Goal: Information Seeking & Learning: Learn about a topic

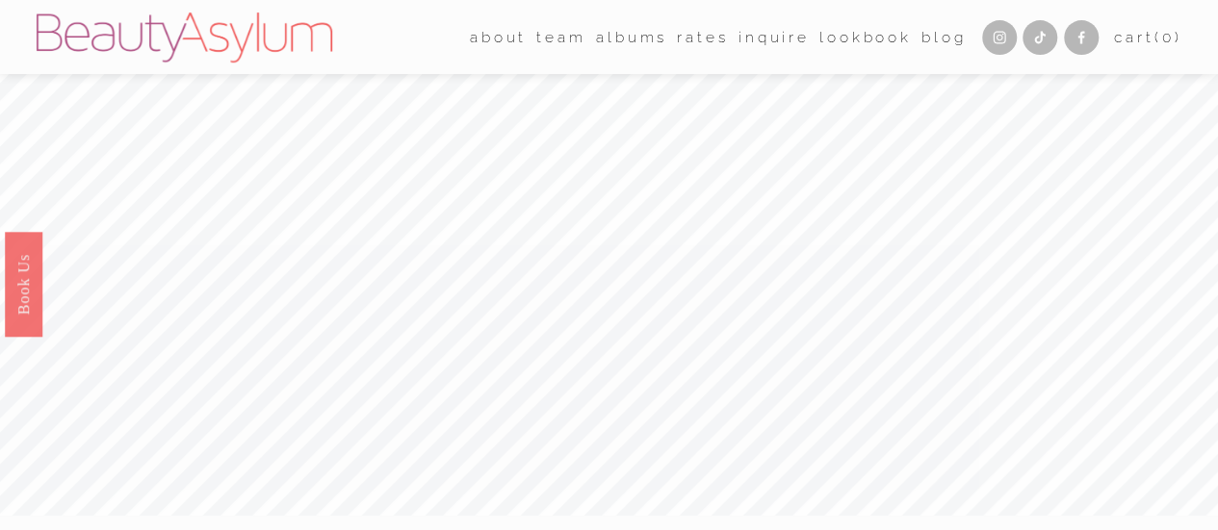
click at [692, 38] on link "Rates" at bounding box center [702, 37] width 51 height 30
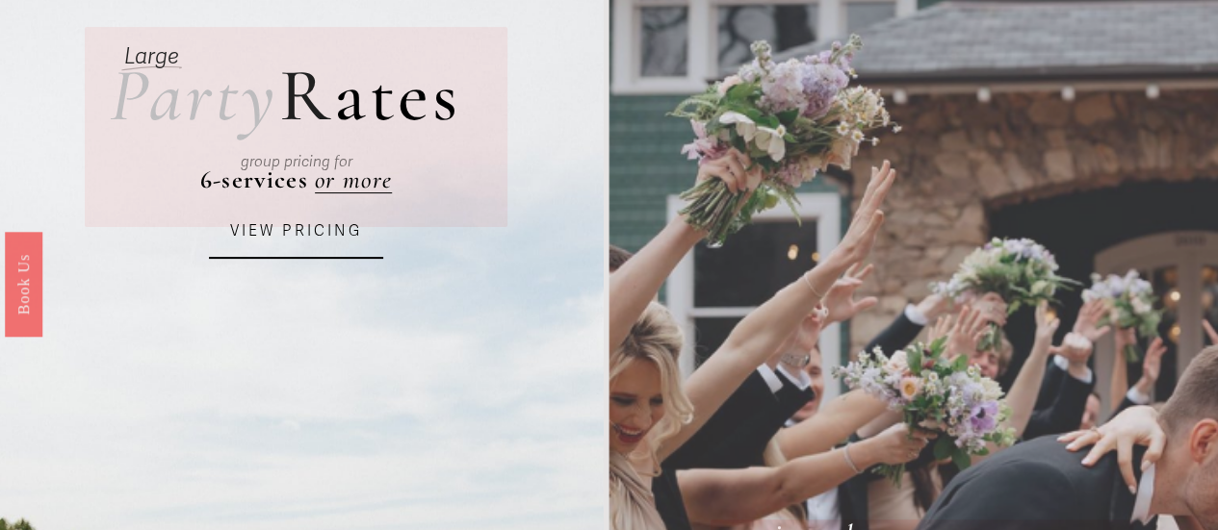
click at [254, 249] on link "VIEW PRICING" at bounding box center [296, 232] width 174 height 53
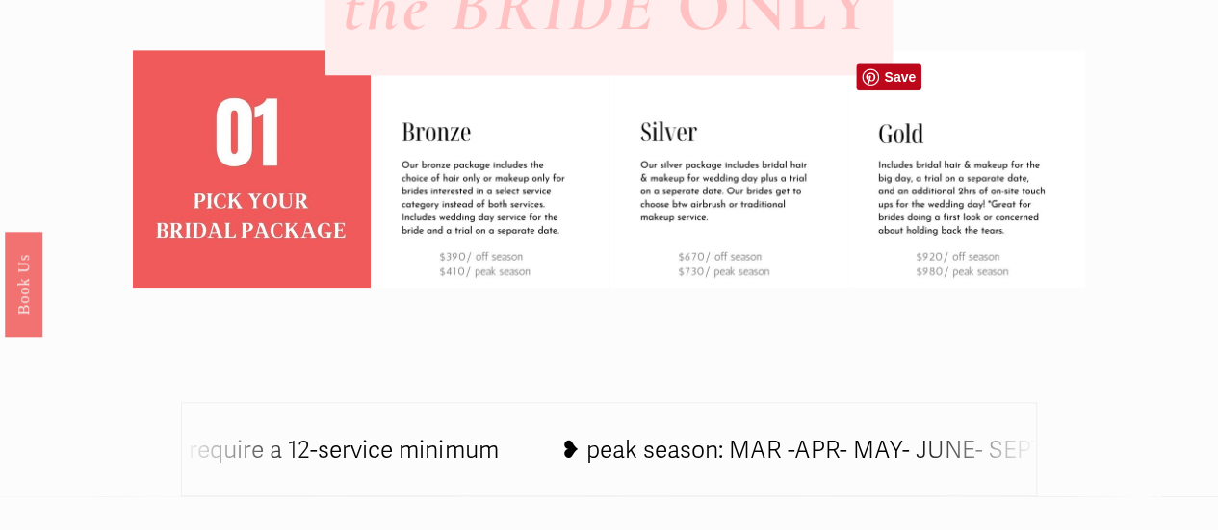
scroll to position [648, 0]
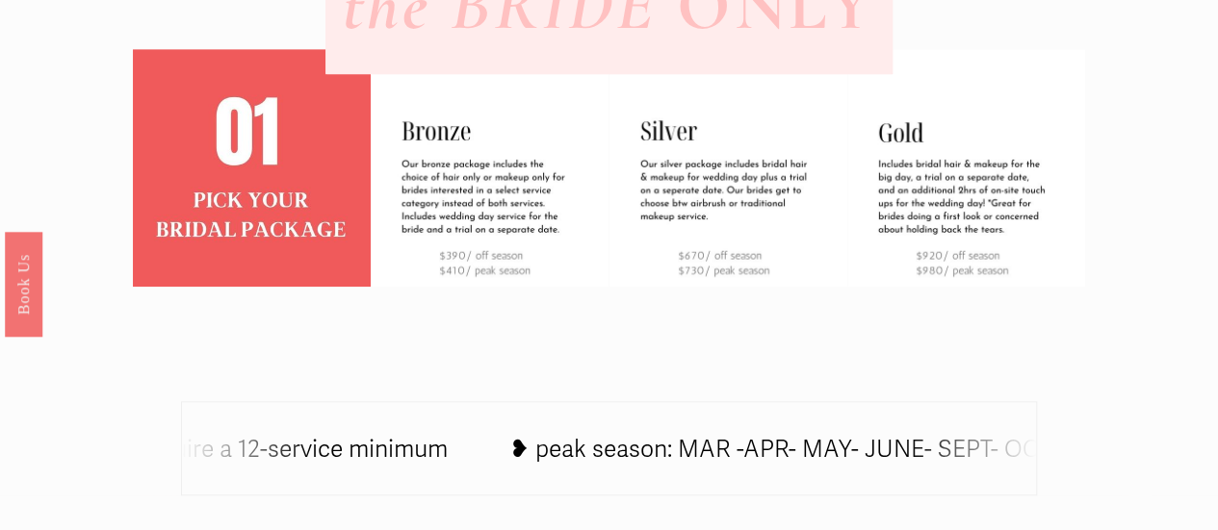
click at [753, 309] on div at bounding box center [609, 220] width 952 height 342
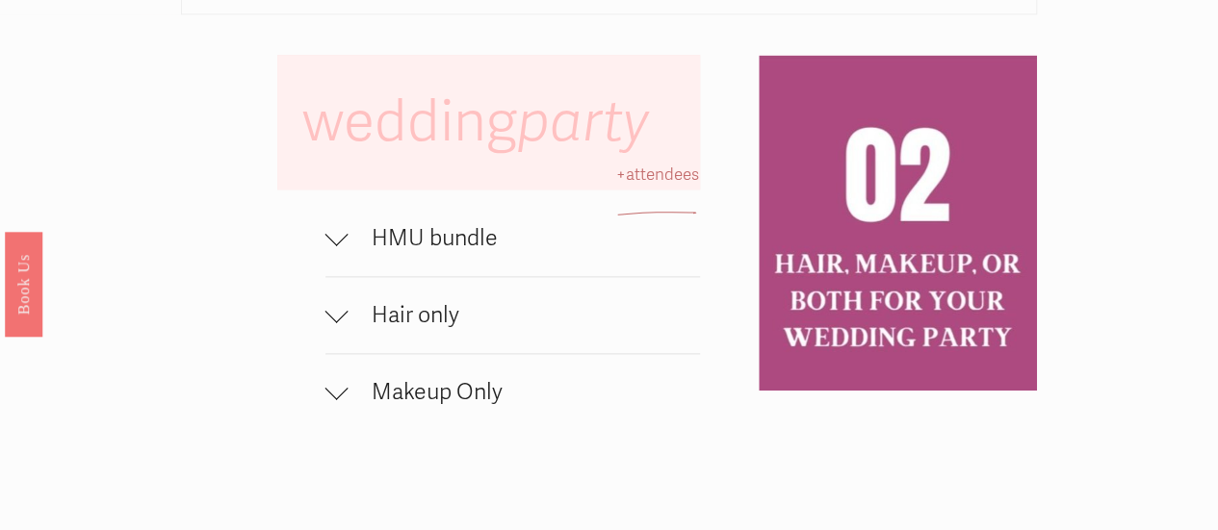
scroll to position [1119, 0]
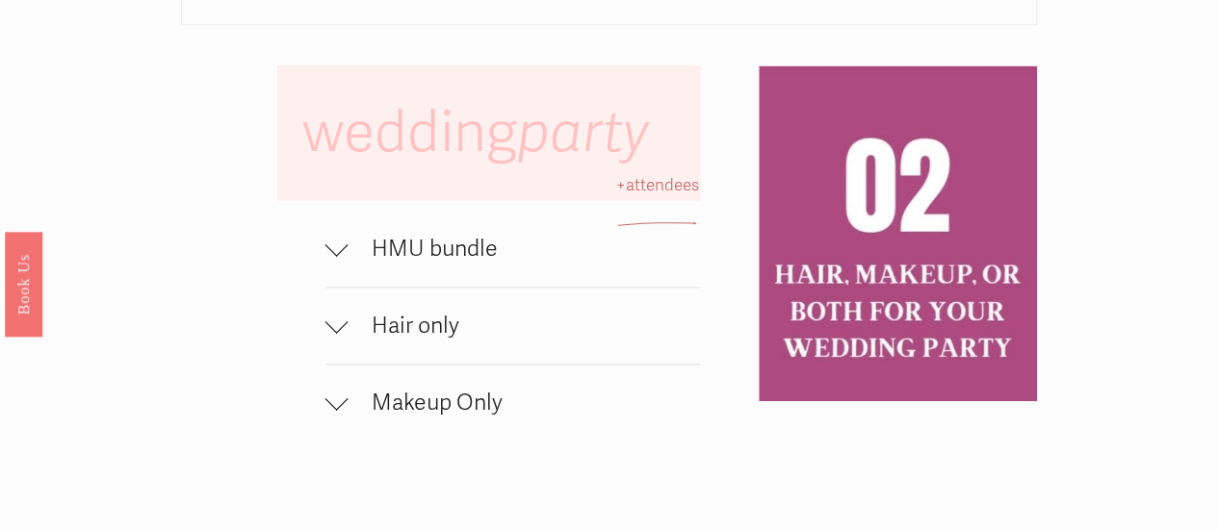
click at [447, 417] on span "Makeup Only" at bounding box center [524, 403] width 351 height 28
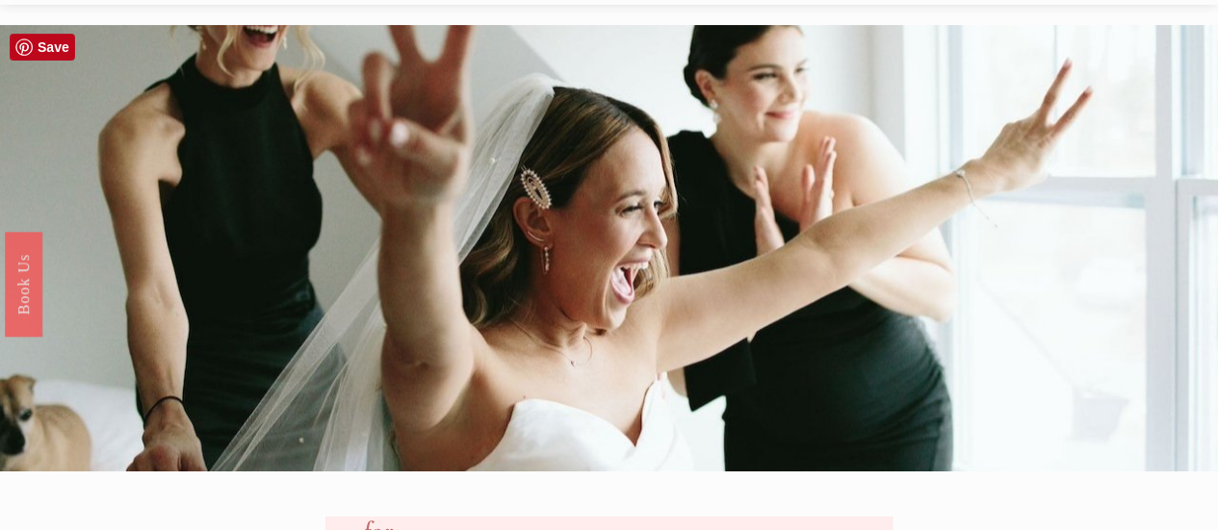
scroll to position [0, 0]
